Goal: Information Seeking & Learning: Find specific fact

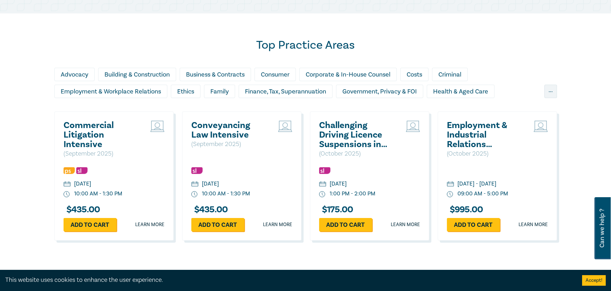
scroll to position [635, 0]
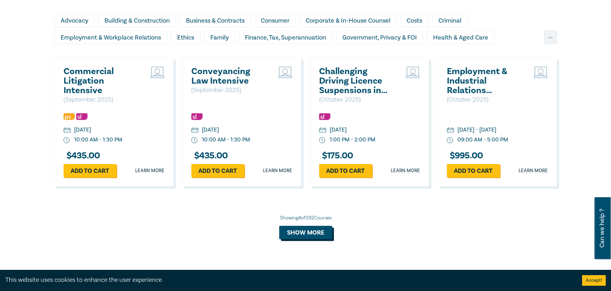
click at [323, 232] on button "Show more" at bounding box center [305, 232] width 53 height 13
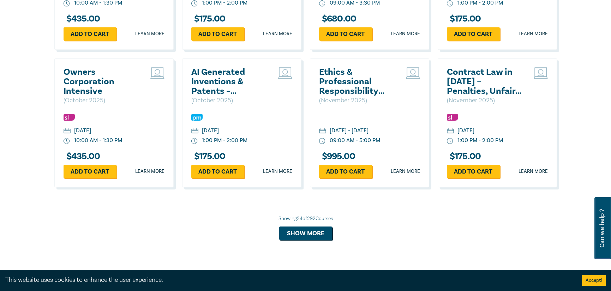
scroll to position [1341, 0]
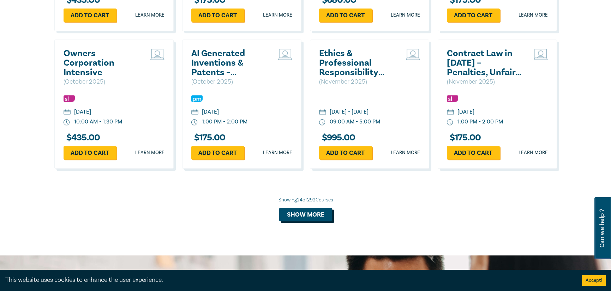
click at [310, 221] on button "Show more" at bounding box center [305, 214] width 53 height 13
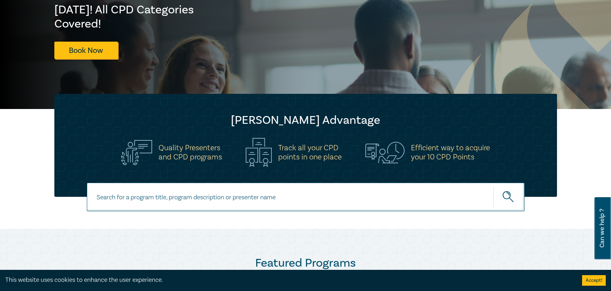
scroll to position [141, 0]
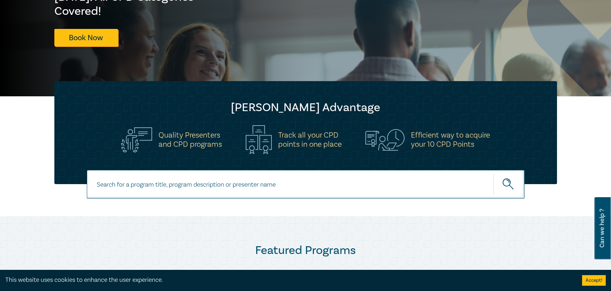
click at [244, 188] on input at bounding box center [306, 184] width 438 height 29
type input "advocacy"
click at [493, 174] on button "submit" at bounding box center [508, 185] width 31 height 22
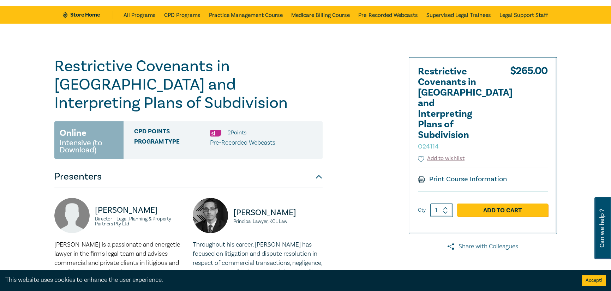
scroll to position [71, 0]
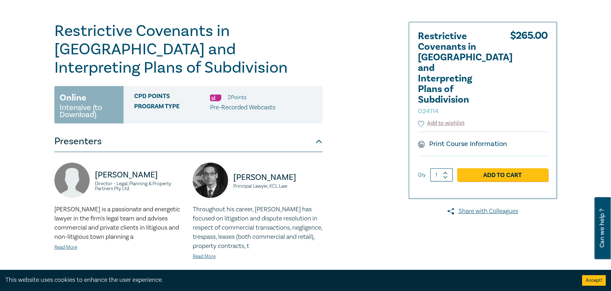
click at [588, 282] on button "Accept!" at bounding box center [594, 280] width 24 height 11
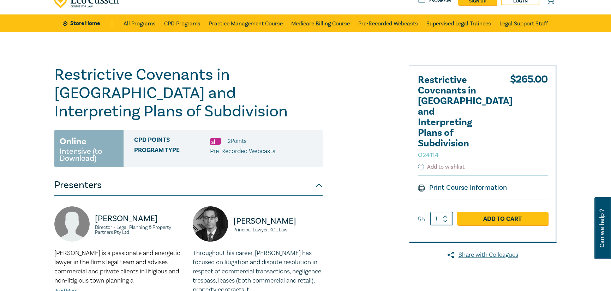
scroll to position [0, 0]
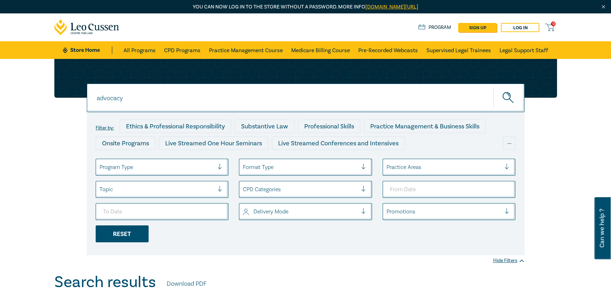
click at [114, 238] on div "Reset" at bounding box center [122, 234] width 53 height 17
click at [393, 108] on input at bounding box center [306, 98] width 438 height 29
type input "matthew"
click at [493, 87] on button "submit" at bounding box center [508, 98] width 31 height 22
drag, startPoint x: 173, startPoint y: 97, endPoint x: 36, endPoint y: 105, distance: 137.2
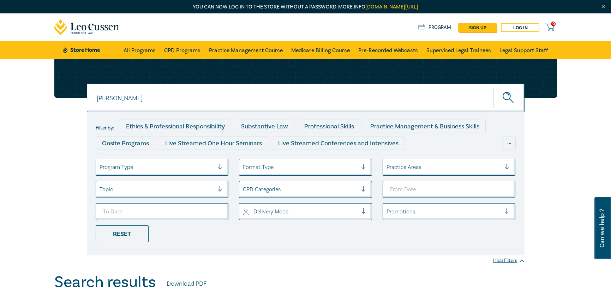
click at [36, 105] on div "matthew matthew matthew Filter by: Ethics & Professional Responsibility Substan…" at bounding box center [305, 166] width 611 height 214
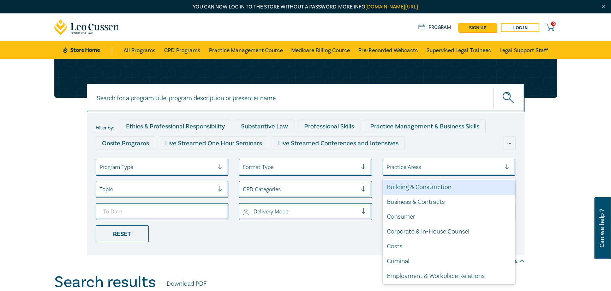
click at [408, 165] on div at bounding box center [443, 167] width 115 height 9
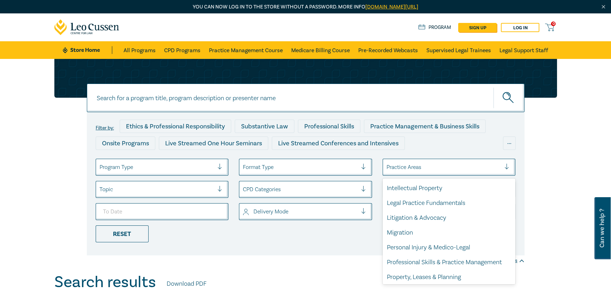
scroll to position [208, 0]
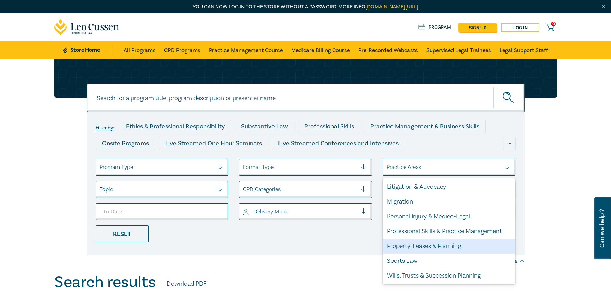
click at [440, 244] on div "Property, Leases & Planning" at bounding box center [449, 246] width 133 height 15
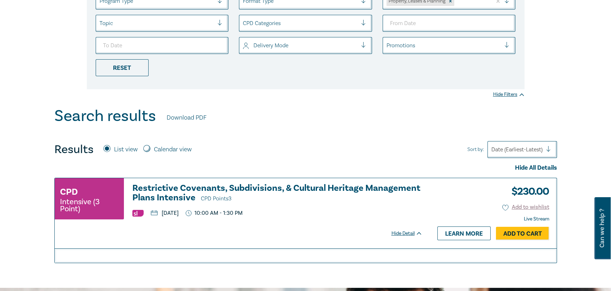
scroll to position [247, 0]
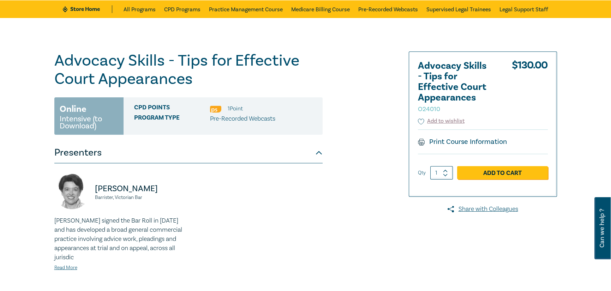
scroll to position [71, 0]
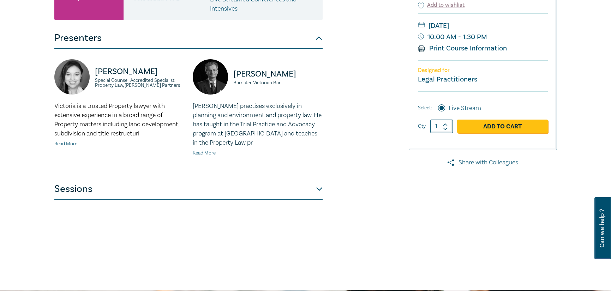
scroll to position [176, 0]
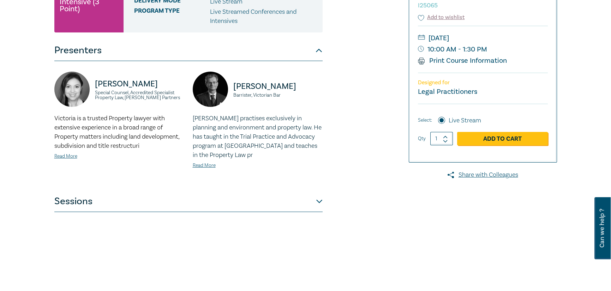
click at [314, 202] on button "Sessions" at bounding box center [188, 201] width 268 height 21
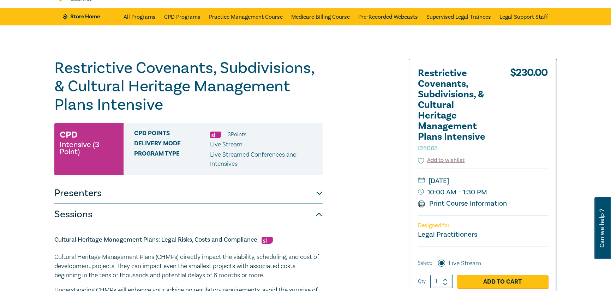
scroll to position [35, 0]
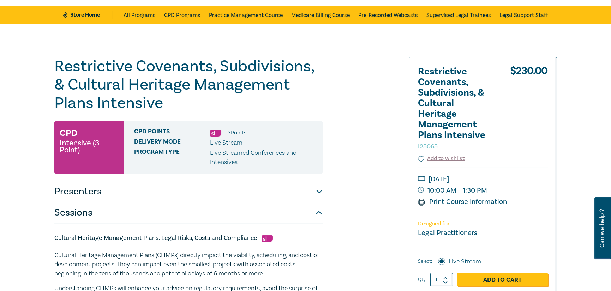
click at [318, 188] on button "Presenters" at bounding box center [188, 191] width 268 height 21
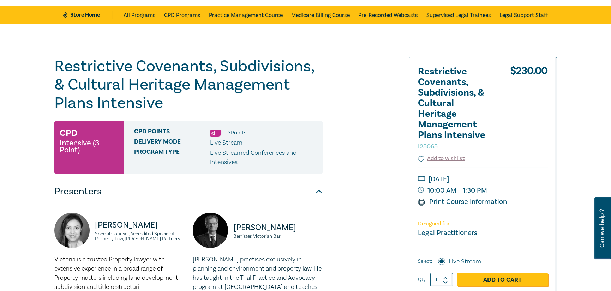
drag, startPoint x: 233, startPoint y: 226, endPoint x: 310, endPoint y: 226, distance: 76.9
click at [310, 226] on div "Matthew Townsend Barrister, Victorian Bar" at bounding box center [258, 234] width 130 height 42
copy p "[PERSON_NAME]"
click at [352, 162] on div "Restrictive Covenants, Subdivisions, & Cultural Heritage Management Plans Inten…" at bounding box center [220, 233] width 341 height 353
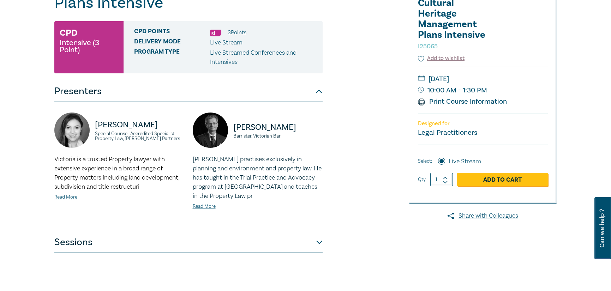
scroll to position [0, 0]
